Goal: Use online tool/utility: Utilize a website feature to perform a specific function

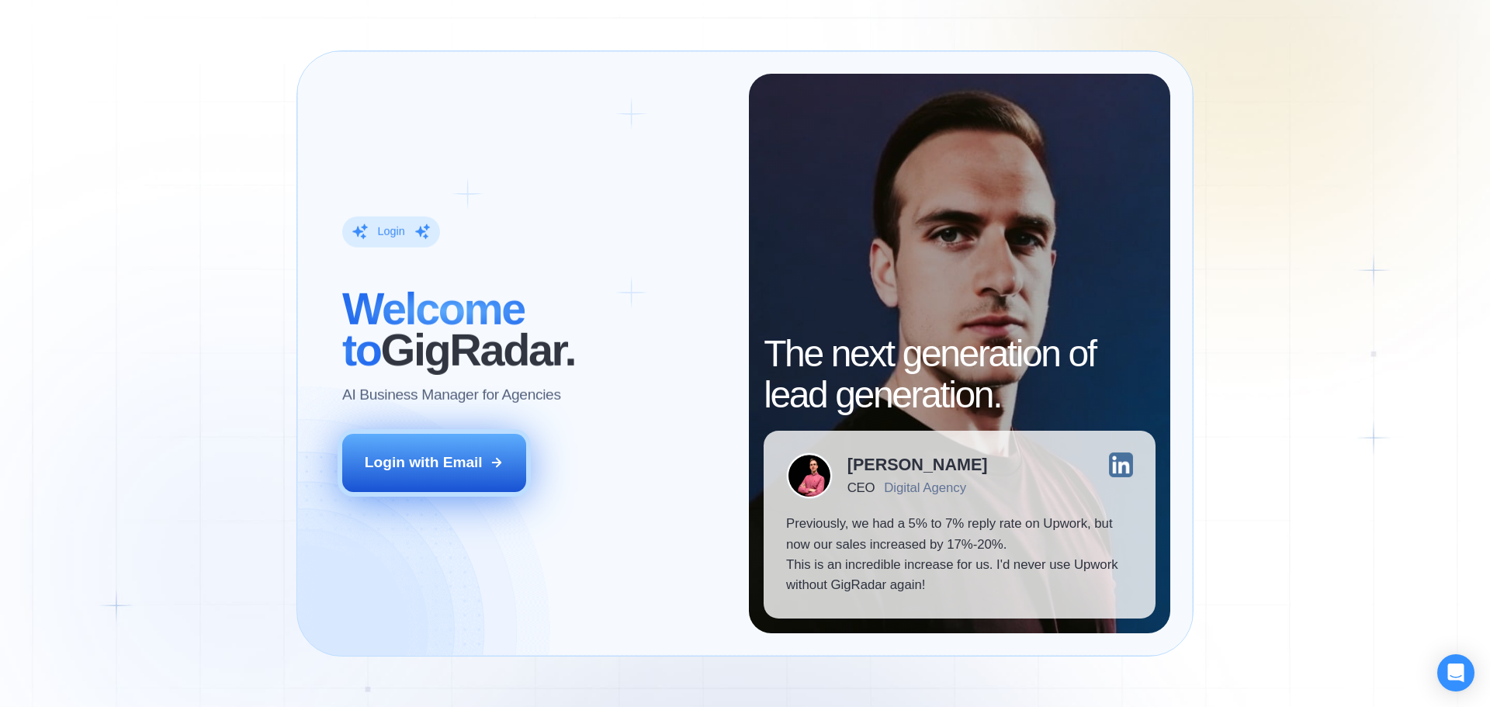
click at [459, 445] on button "Login with Email" at bounding box center [434, 462] width 185 height 57
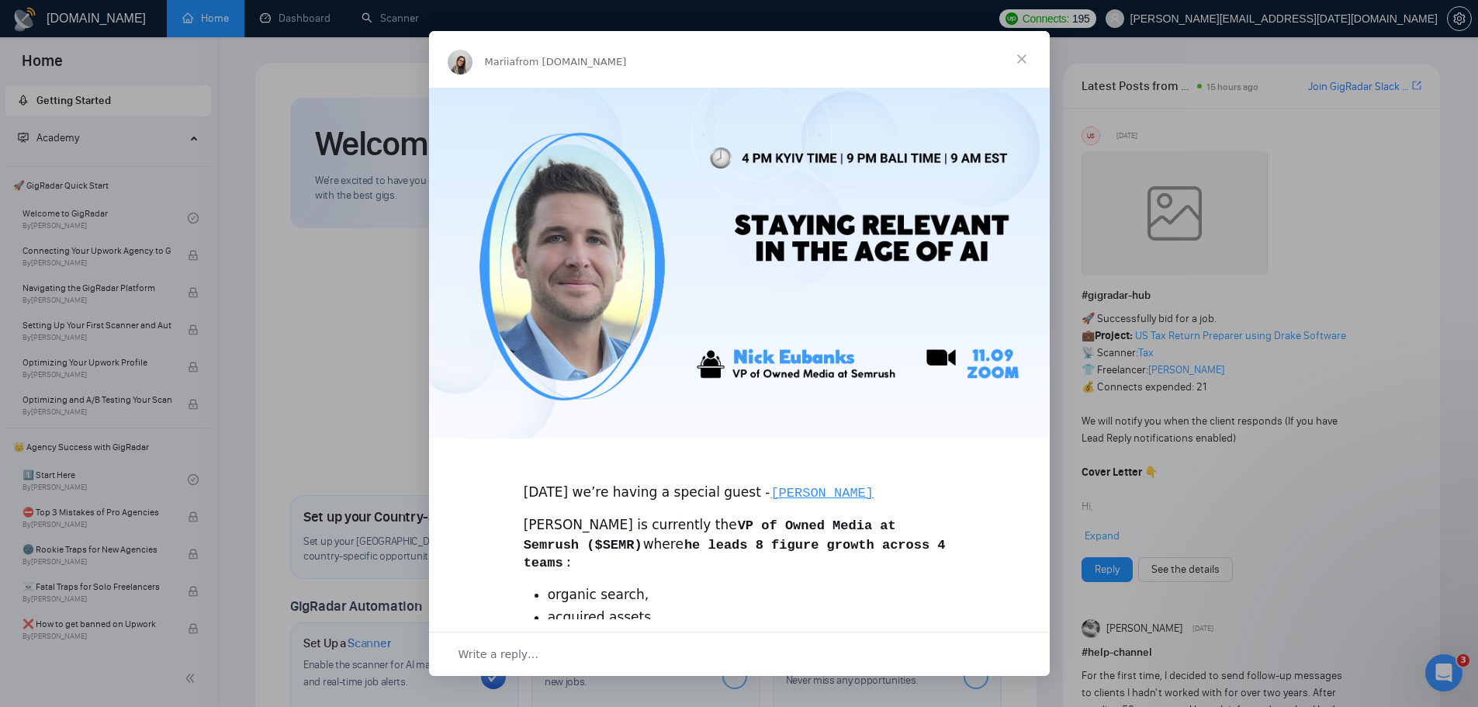
click at [1029, 55] on span "Close" at bounding box center [1022, 59] width 56 height 56
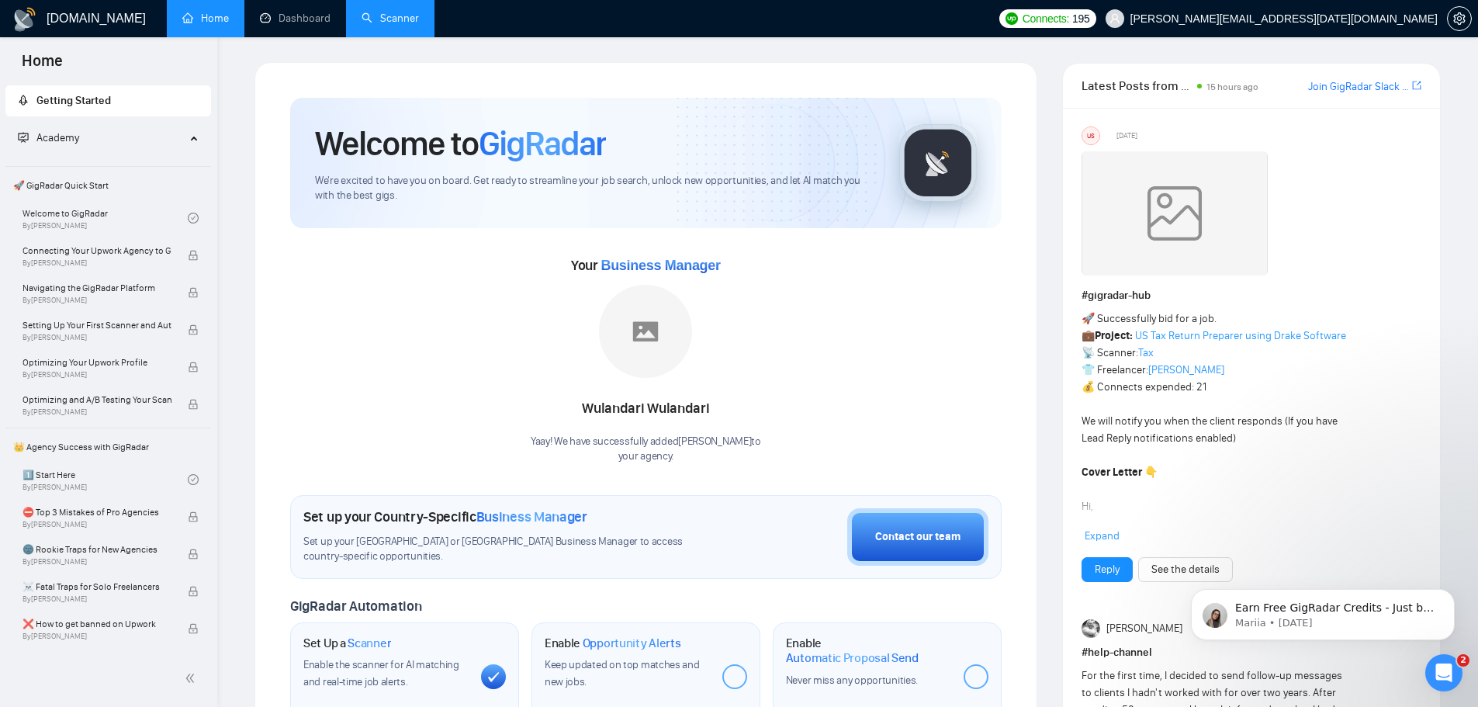
click at [376, 15] on link "Scanner" at bounding box center [390, 18] width 57 height 13
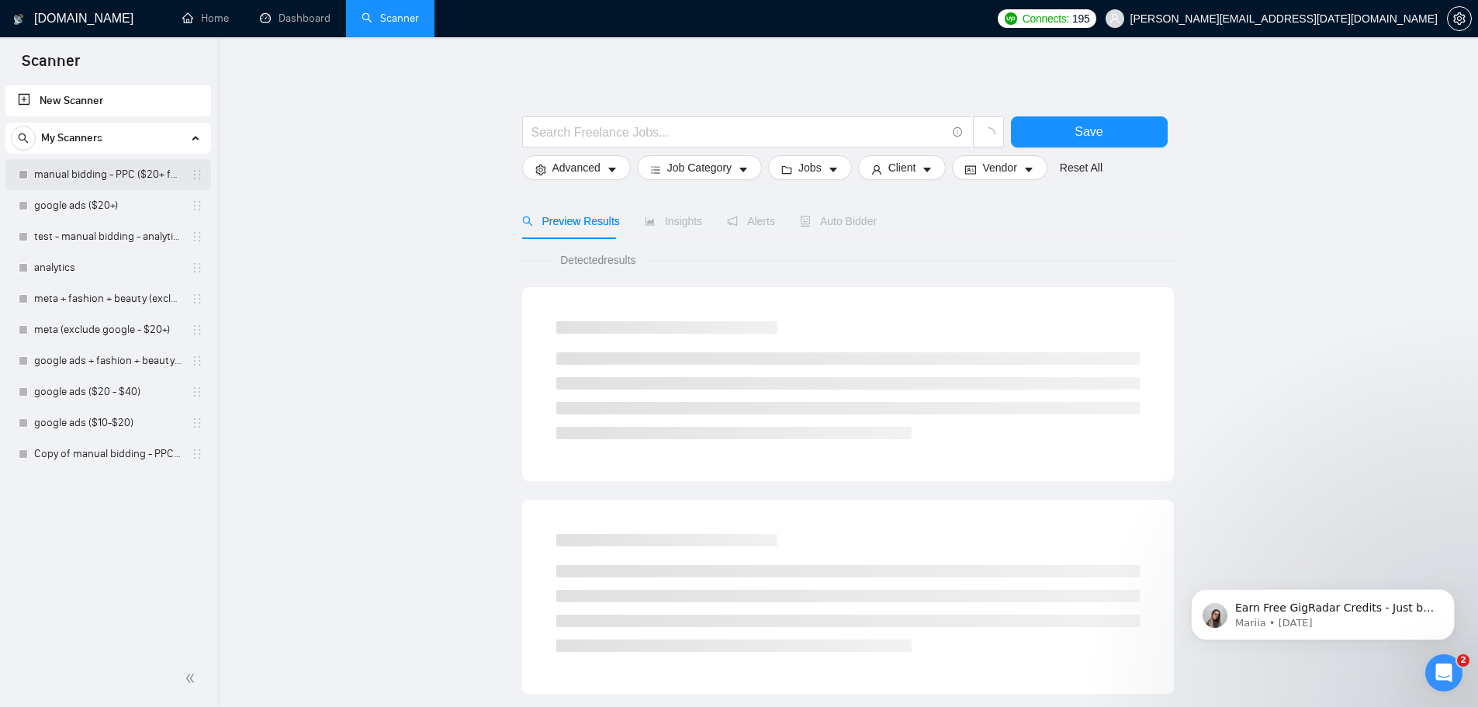
click at [103, 170] on link "manual bidding - PPC ($20+ few negatives + title search)" at bounding box center [107, 174] width 147 height 31
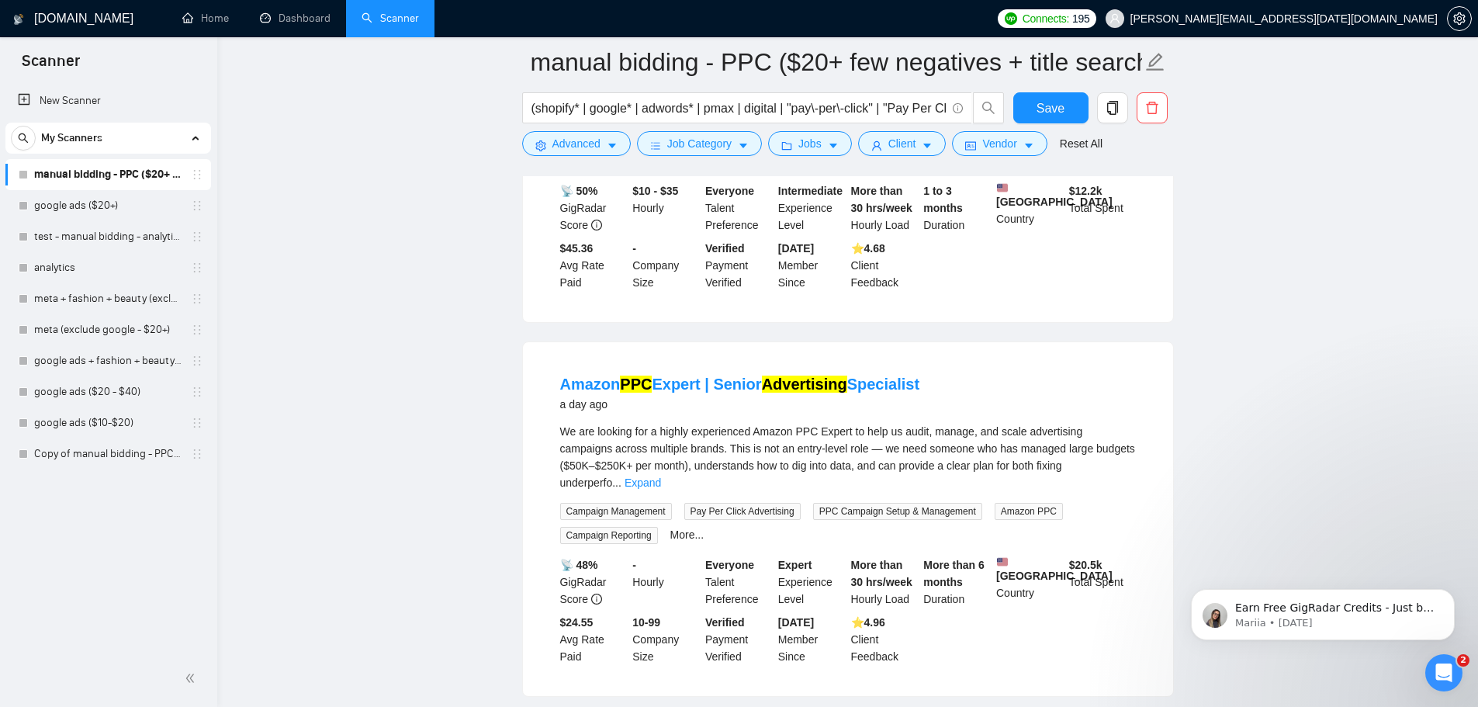
scroll to position [3267, 0]
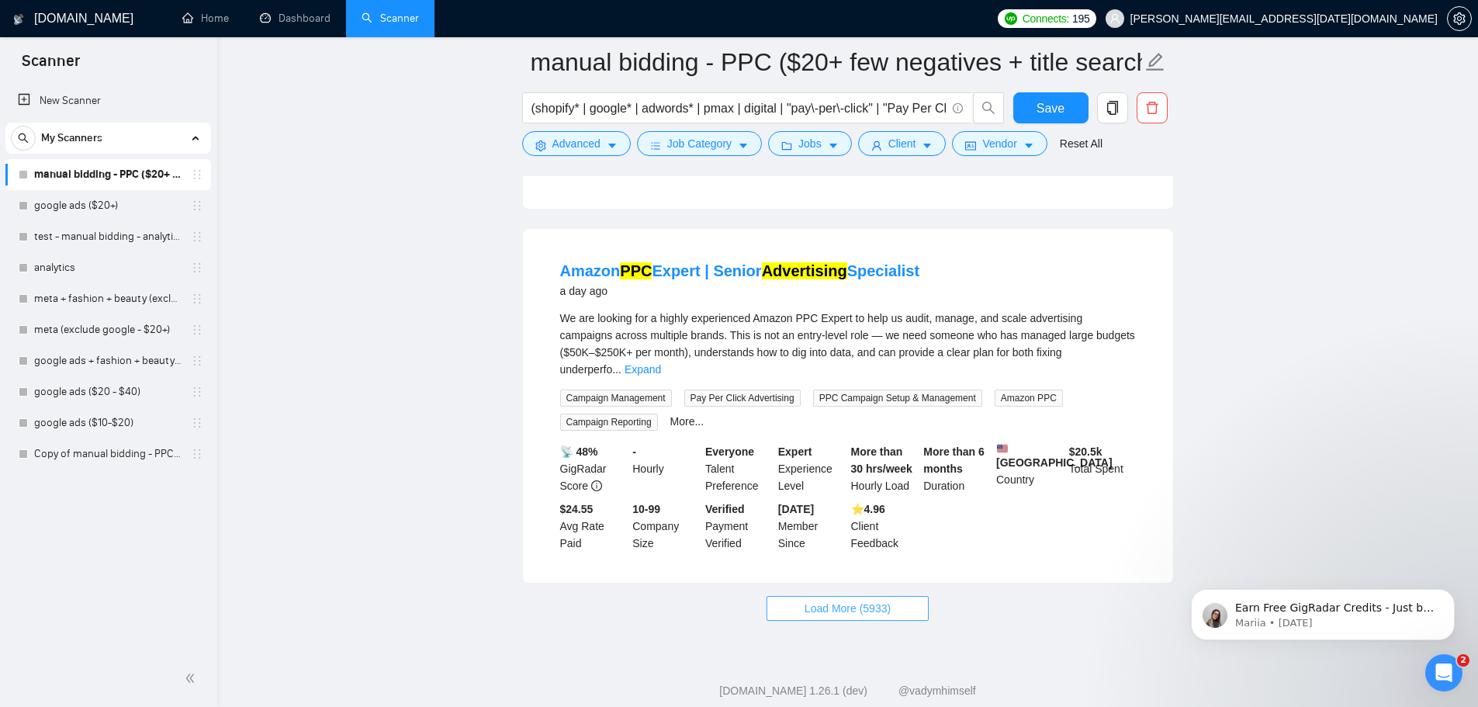
click at [868, 600] on span "Load More (5933)" at bounding box center [848, 608] width 86 height 17
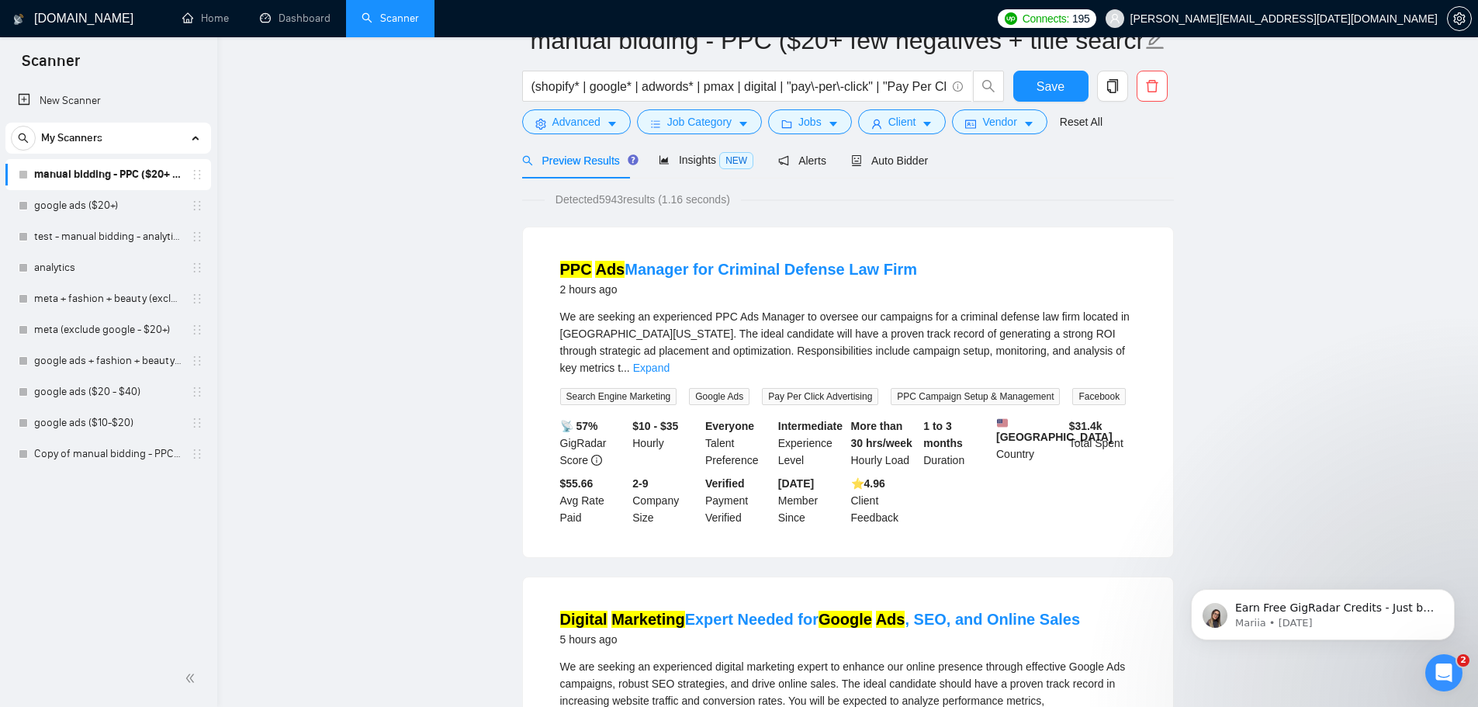
scroll to position [0, 0]
